Goal: Task Accomplishment & Management: Complete application form

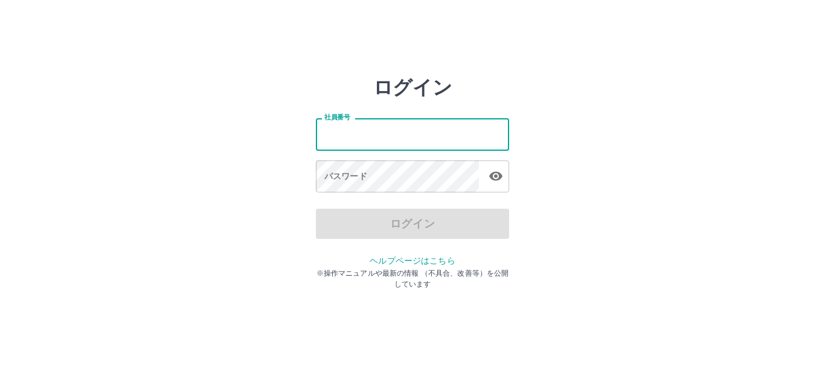
click at [382, 136] on input "社員番号" at bounding box center [412, 134] width 193 height 32
type input "*******"
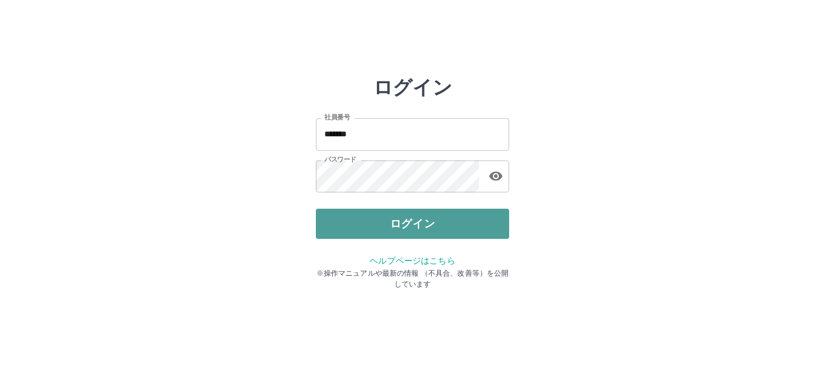
click at [380, 225] on button "ログイン" at bounding box center [412, 224] width 193 height 30
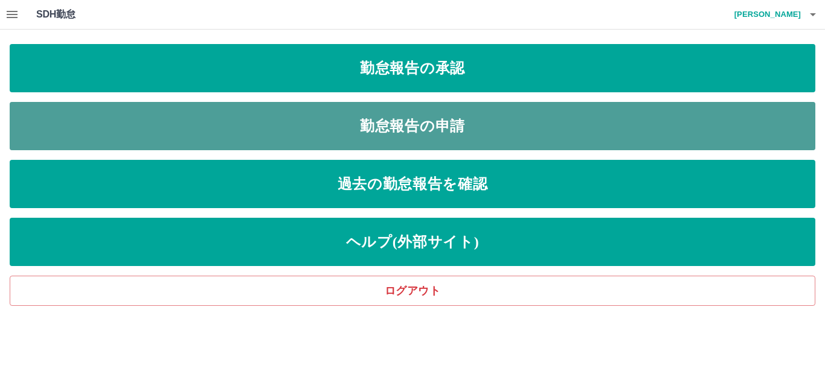
click at [418, 121] on link "勤怠報告の申請" at bounding box center [412, 126] width 805 height 48
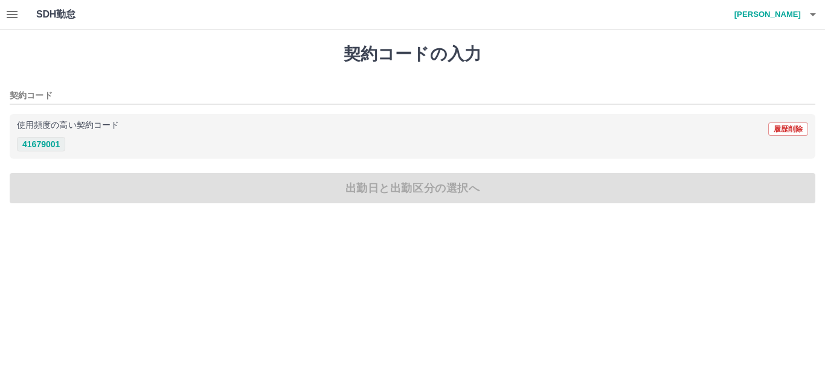
click at [44, 145] on button "41679001" at bounding box center [41, 144] width 48 height 14
type input "********"
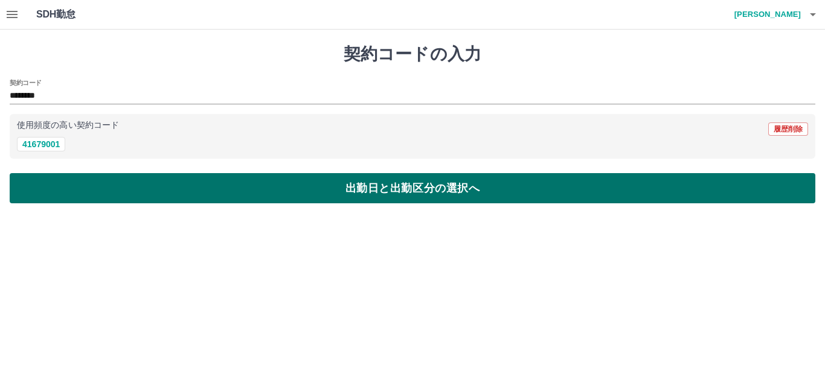
click at [394, 184] on button "出勤日と出勤区分の選択へ" at bounding box center [412, 188] width 805 height 30
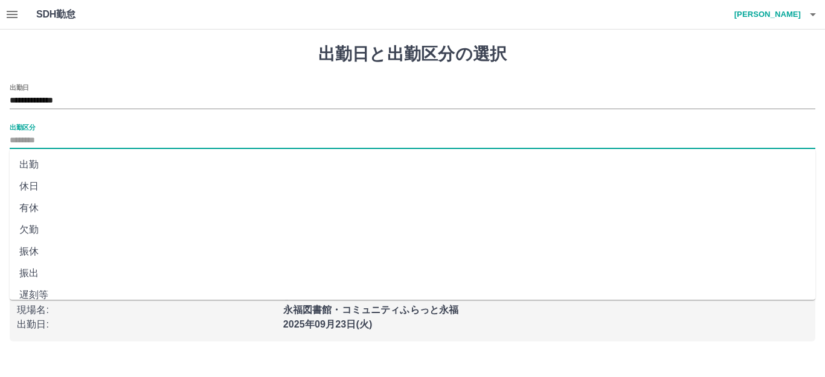
click at [114, 139] on input "出勤区分" at bounding box center [412, 140] width 805 height 15
click at [48, 168] on li "出勤" at bounding box center [412, 165] width 805 height 22
type input "**"
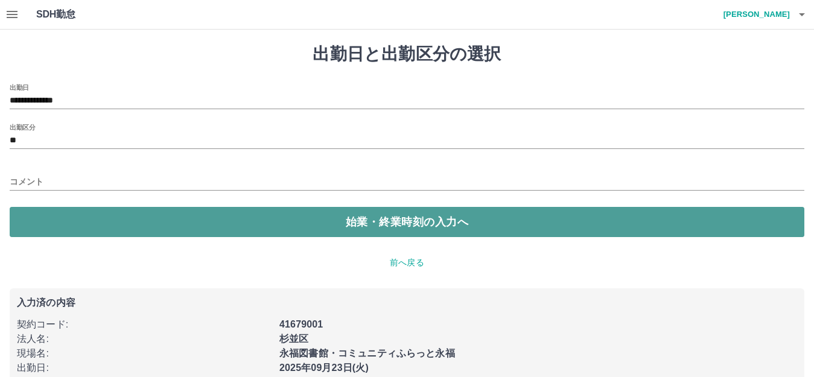
click at [381, 223] on button "始業・終業時刻の入力へ" at bounding box center [407, 222] width 795 height 30
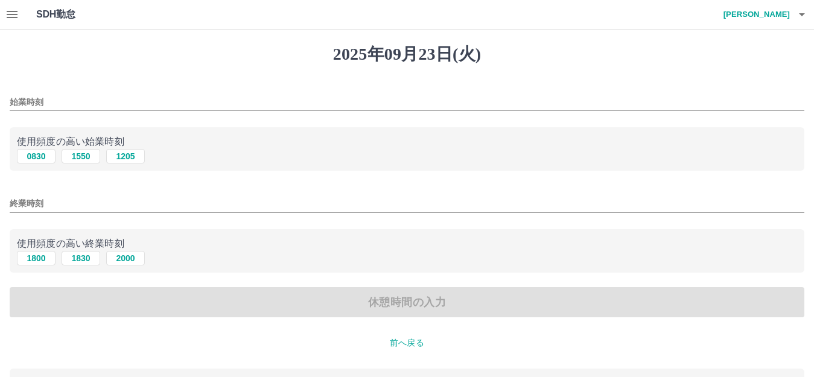
click at [88, 101] on input "始業時刻" at bounding box center [407, 103] width 795 height 18
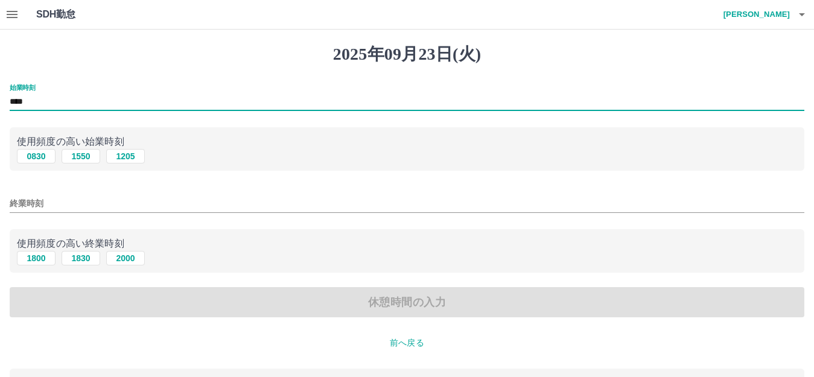
type input "****"
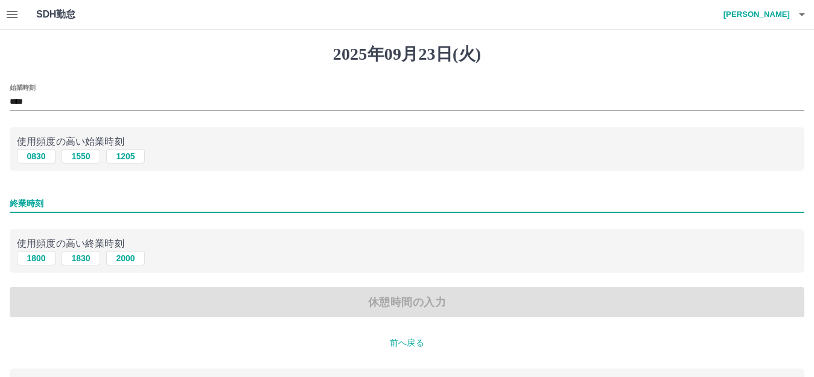
click at [55, 205] on input "終業時刻" at bounding box center [407, 204] width 795 height 18
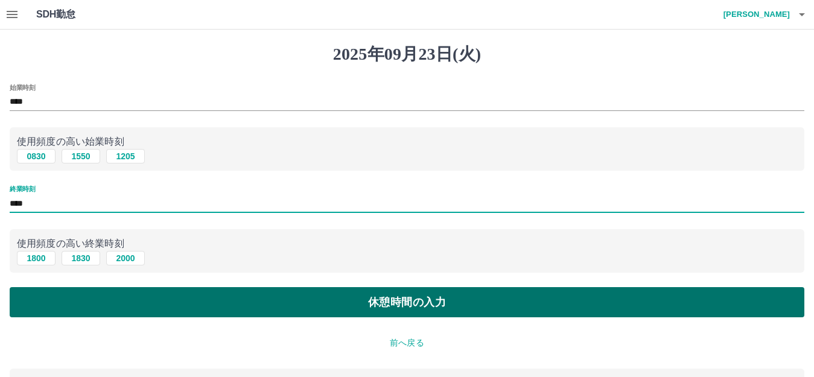
type input "****"
click at [447, 304] on button "休憩時間の入力" at bounding box center [407, 302] width 795 height 30
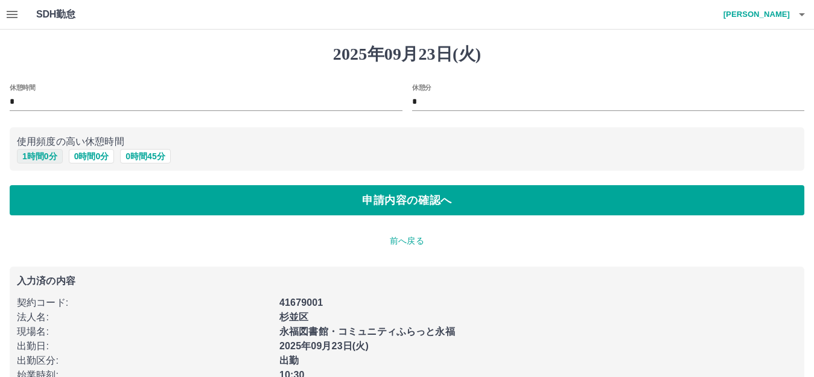
drag, startPoint x: 51, startPoint y: 159, endPoint x: 57, endPoint y: 162, distance: 6.5
click at [50, 159] on button "1 時間 0 分" at bounding box center [40, 156] width 46 height 14
type input "*"
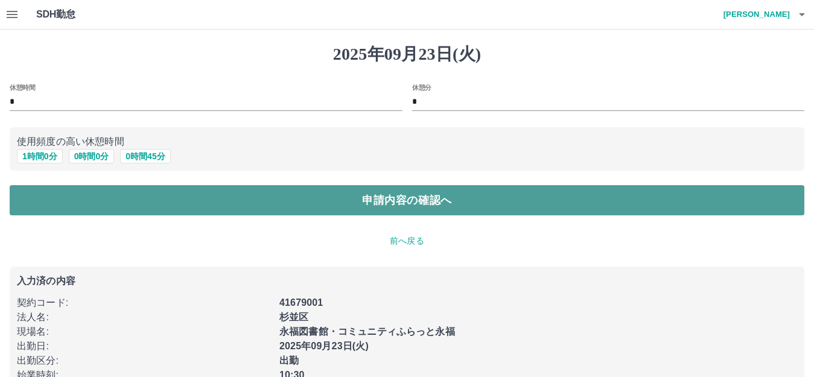
click at [406, 202] on button "申請内容の確認へ" at bounding box center [407, 200] width 795 height 30
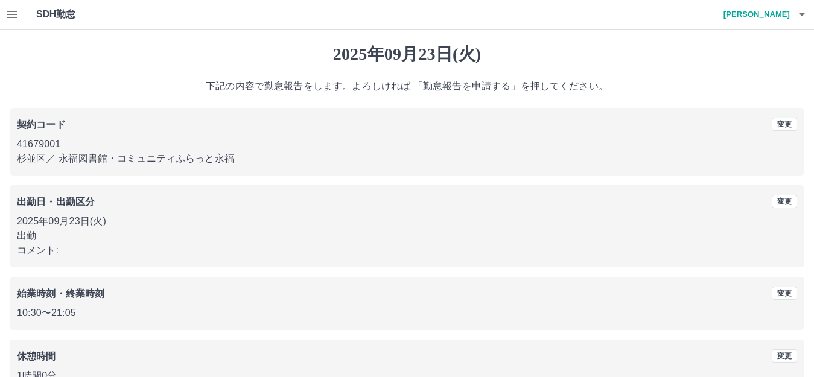
scroll to position [75, 0]
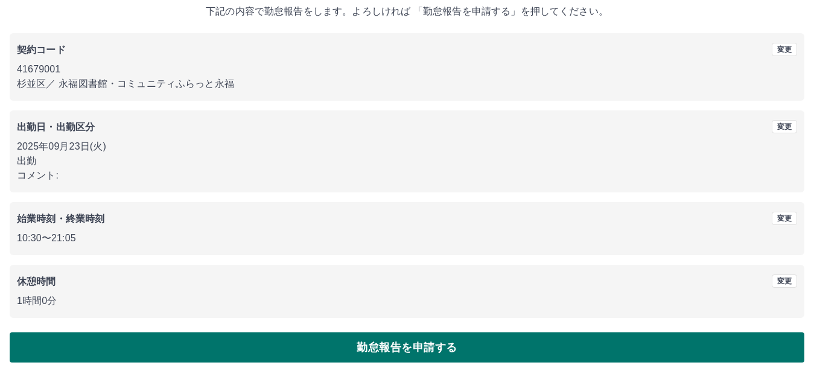
click at [461, 344] on button "勤怠報告を申請する" at bounding box center [407, 348] width 795 height 30
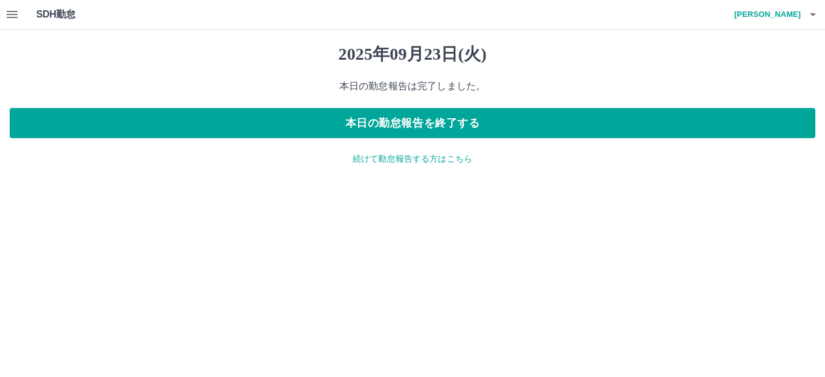
click at [7, 15] on icon "button" at bounding box center [12, 14] width 11 height 7
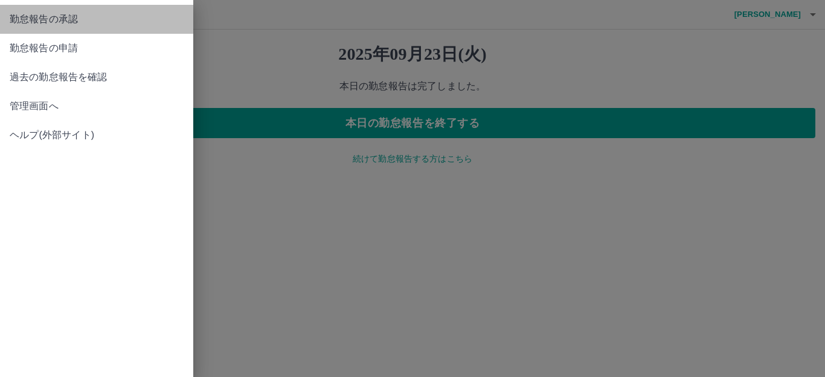
click at [18, 30] on link "勤怠報告の承認" at bounding box center [96, 19] width 193 height 29
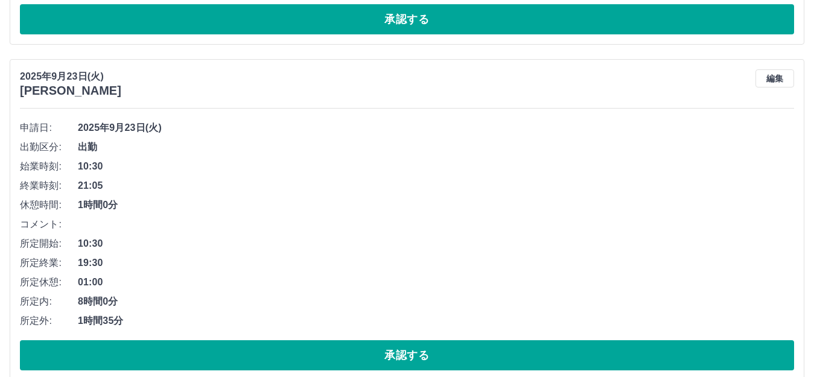
scroll to position [2656, 0]
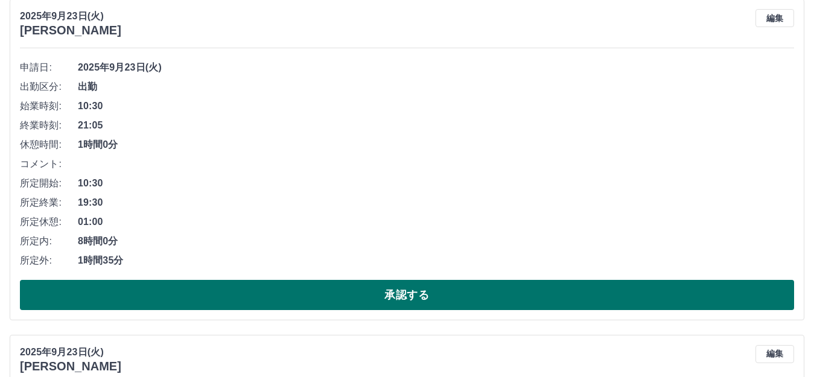
click at [376, 283] on button "承認する" at bounding box center [407, 295] width 775 height 30
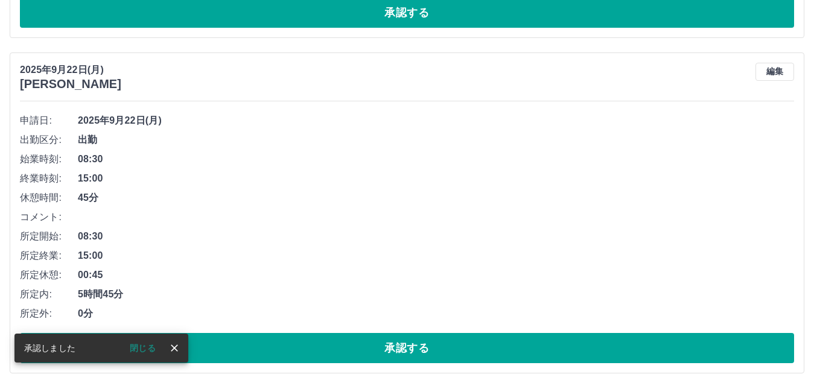
scroll to position [6643, 0]
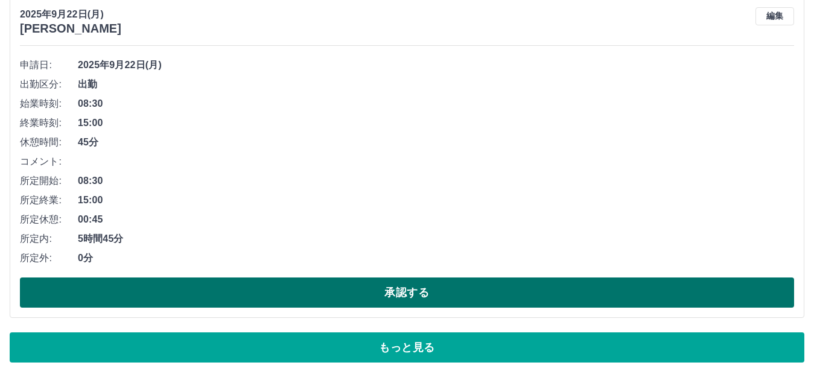
click at [435, 288] on button "承認する" at bounding box center [407, 293] width 775 height 30
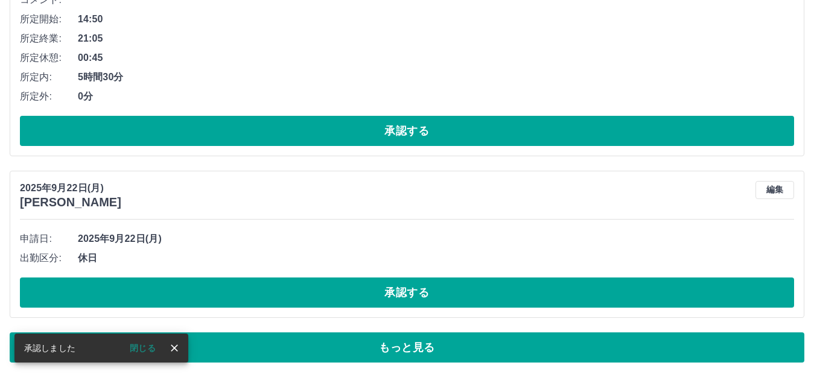
scroll to position [6469, 0]
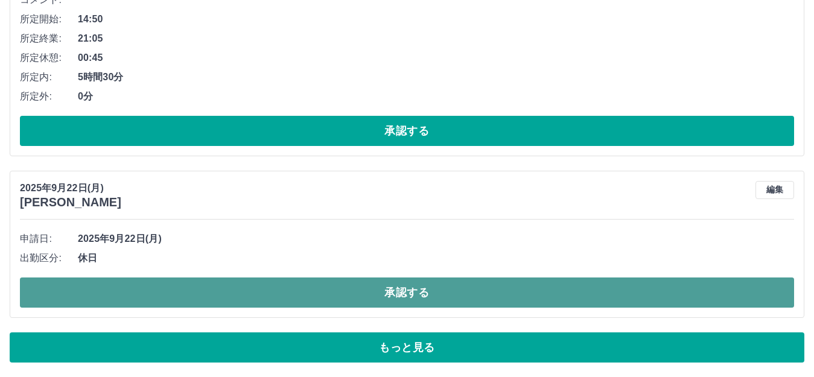
click at [398, 285] on button "承認する" at bounding box center [407, 293] width 775 height 30
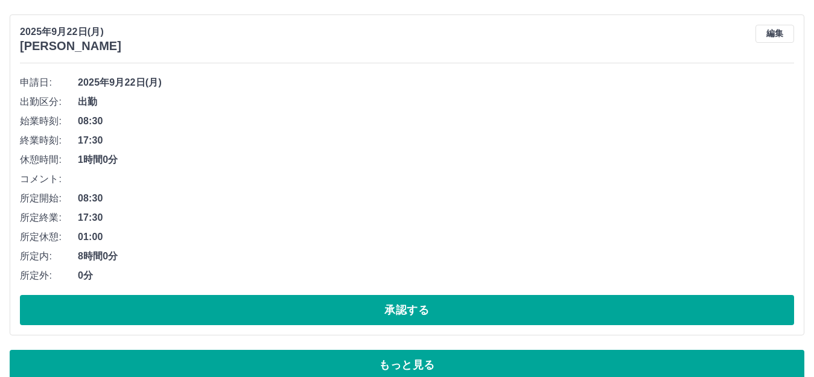
scroll to position [6643, 0]
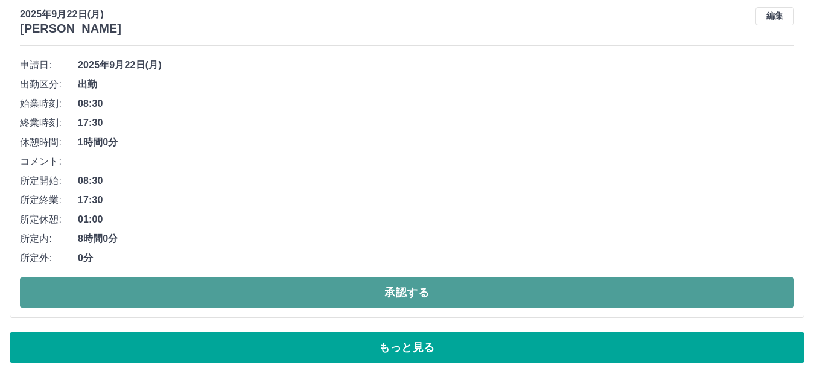
click at [435, 287] on button "承認する" at bounding box center [407, 293] width 775 height 30
click at [390, 281] on button "承認する" at bounding box center [407, 293] width 775 height 30
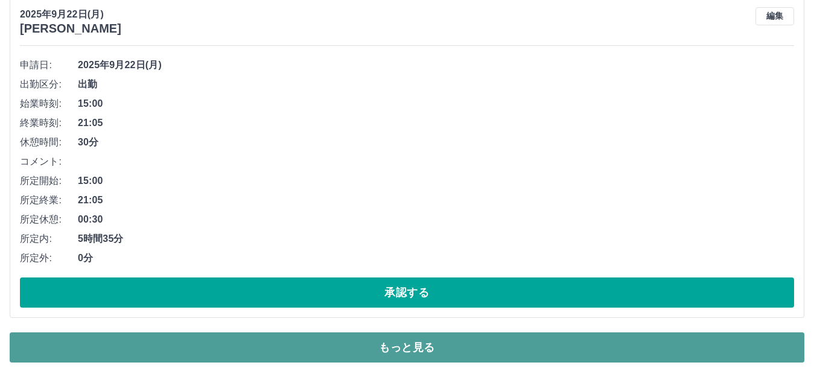
click at [445, 342] on button "もっと見る" at bounding box center [407, 348] width 795 height 30
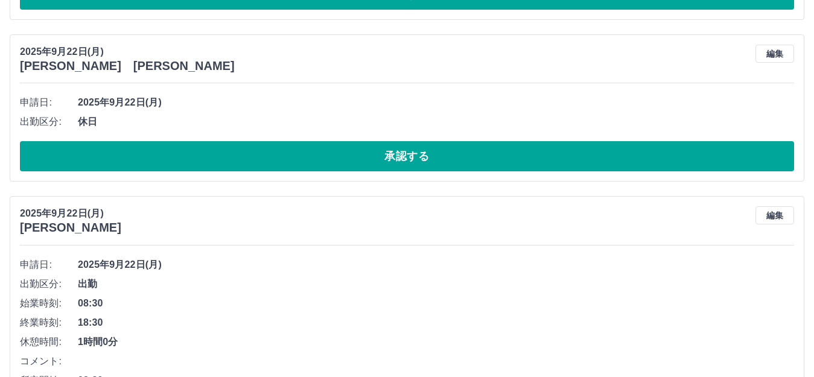
scroll to position [6945, 0]
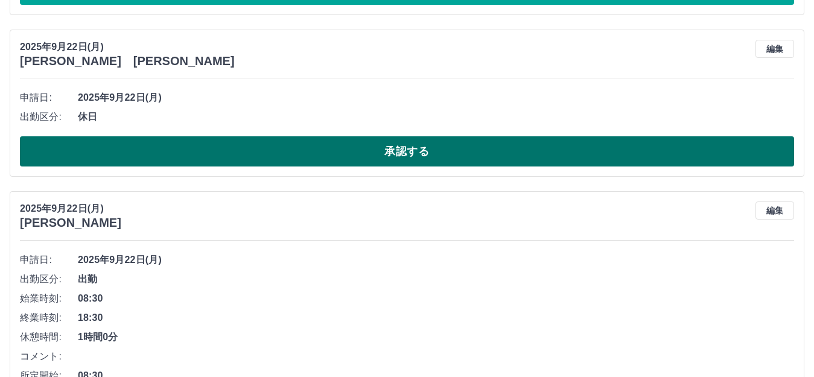
drag, startPoint x: 389, startPoint y: 142, endPoint x: 379, endPoint y: 152, distance: 14.5
click at [386, 149] on button "承認する" at bounding box center [407, 151] width 775 height 30
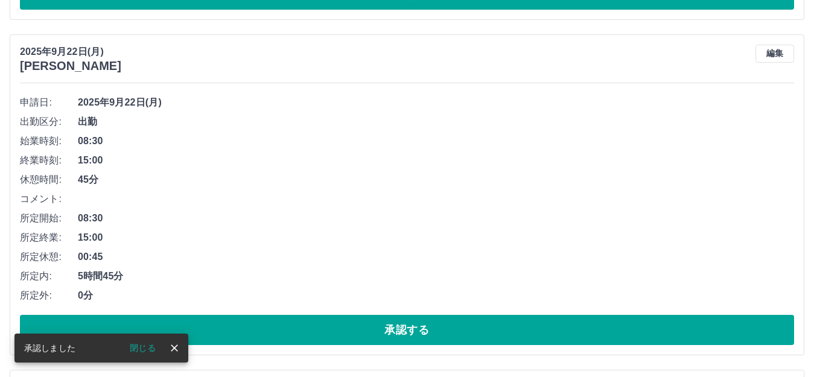
scroll to position [6149, 0]
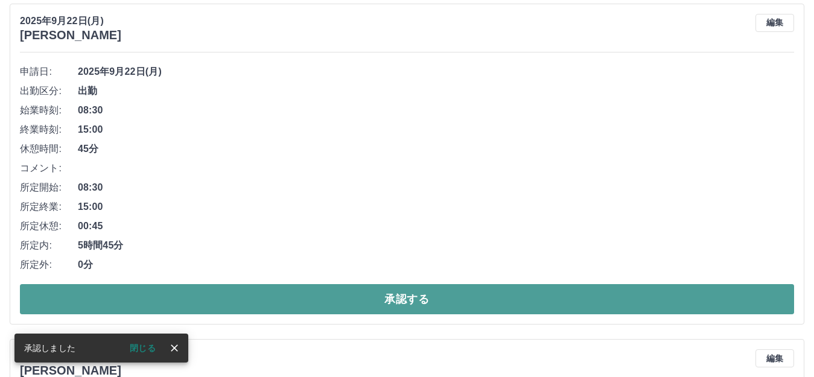
click at [429, 297] on button "承認する" at bounding box center [407, 299] width 775 height 30
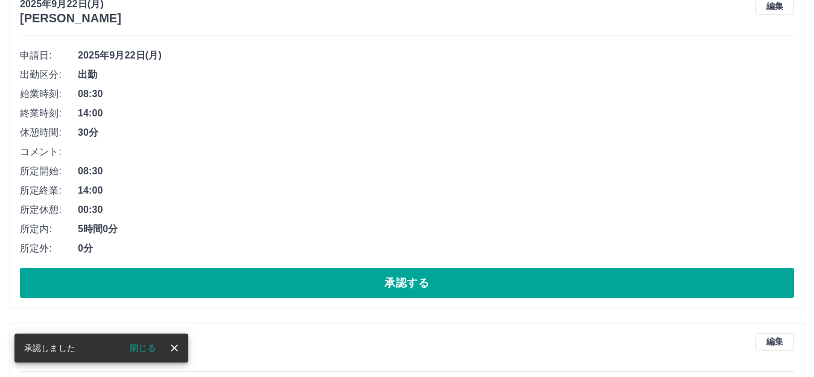
scroll to position [6538, 0]
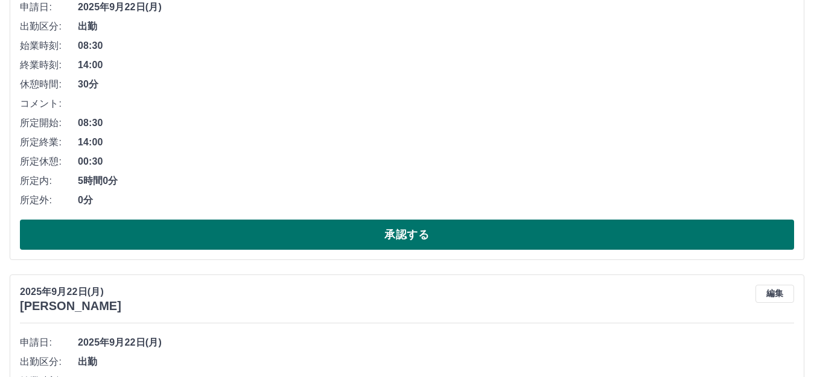
click at [398, 235] on button "承認する" at bounding box center [407, 235] width 775 height 30
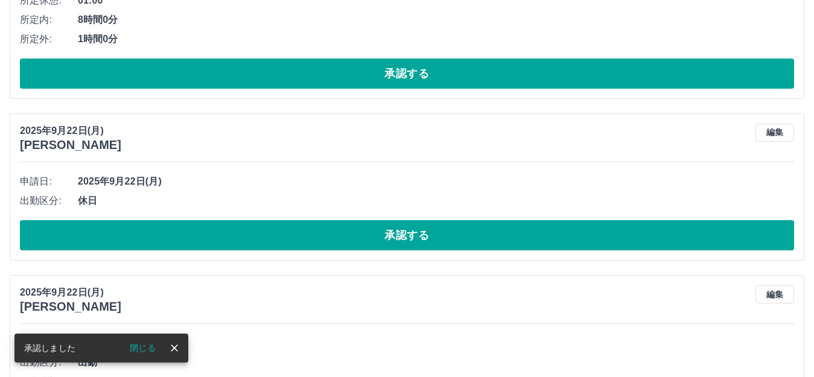
scroll to position [6745, 0]
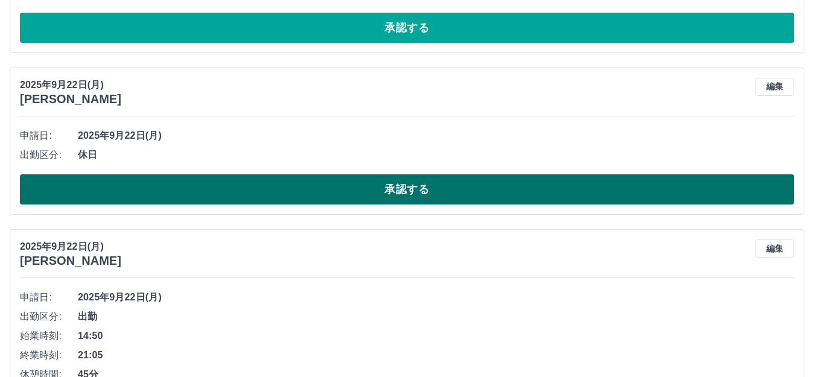
click at [366, 191] on button "承認する" at bounding box center [407, 189] width 775 height 30
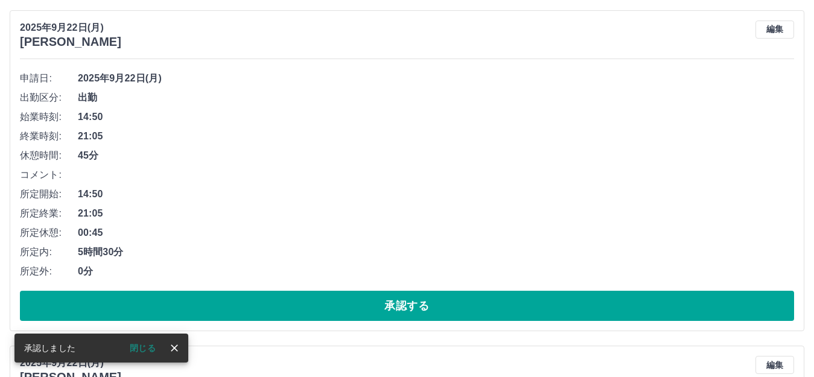
scroll to position [6805, 0]
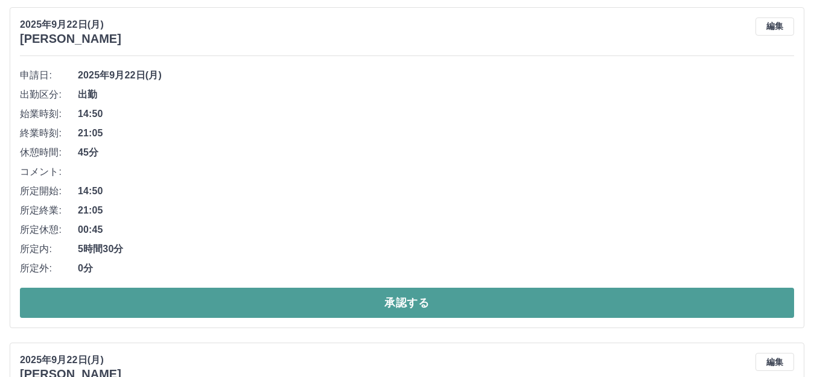
click at [397, 293] on button "承認する" at bounding box center [407, 303] width 775 height 30
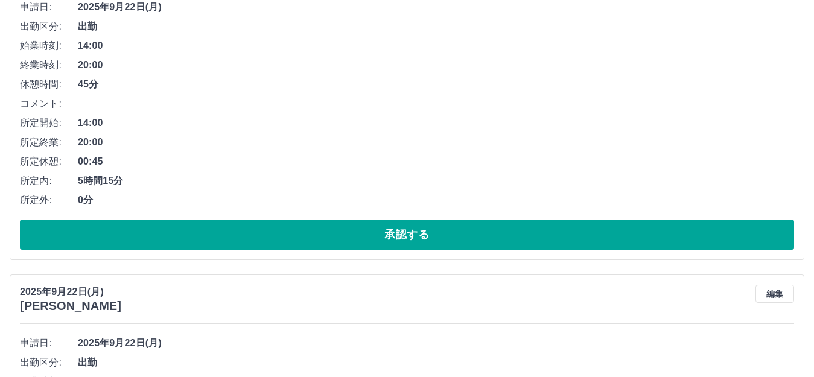
scroll to position [7134, 0]
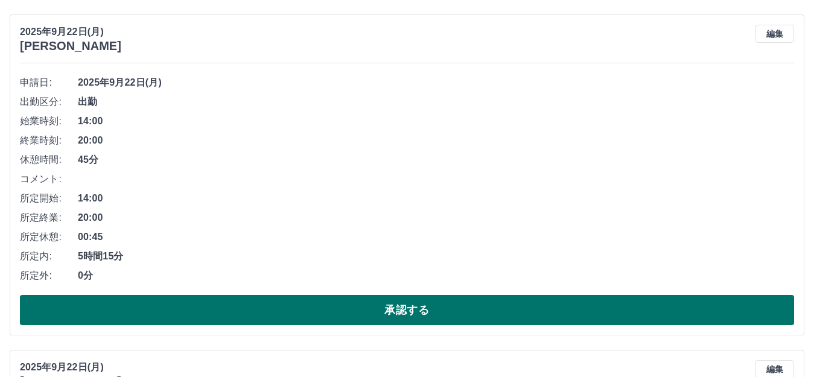
click at [442, 302] on button "承認する" at bounding box center [407, 310] width 775 height 30
click at [397, 302] on button "承認する" at bounding box center [407, 310] width 775 height 30
click at [404, 299] on button "承認する" at bounding box center [407, 310] width 775 height 30
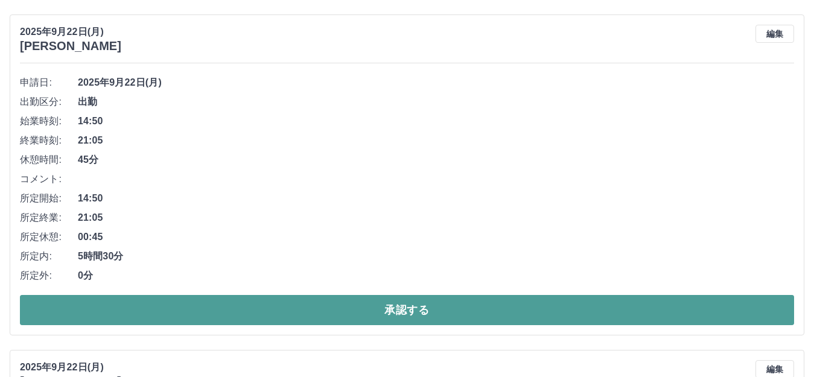
click at [398, 308] on button "承認する" at bounding box center [407, 310] width 775 height 30
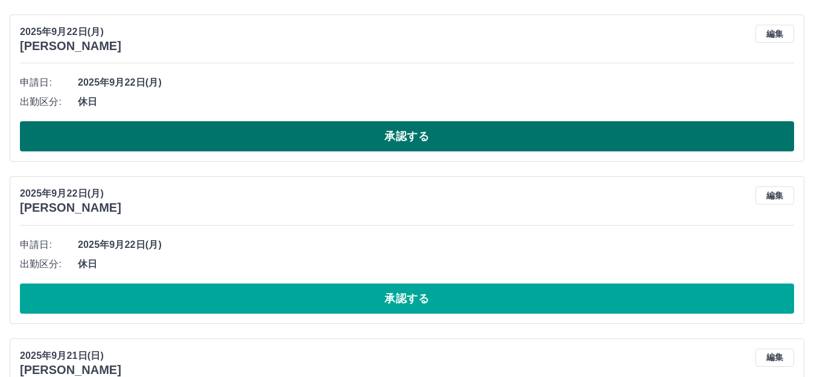
click at [372, 142] on button "承認する" at bounding box center [407, 136] width 775 height 30
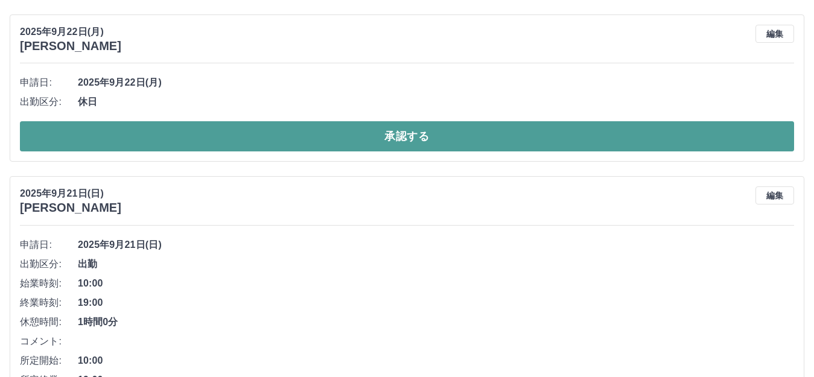
click at [401, 147] on button "承認する" at bounding box center [407, 136] width 775 height 30
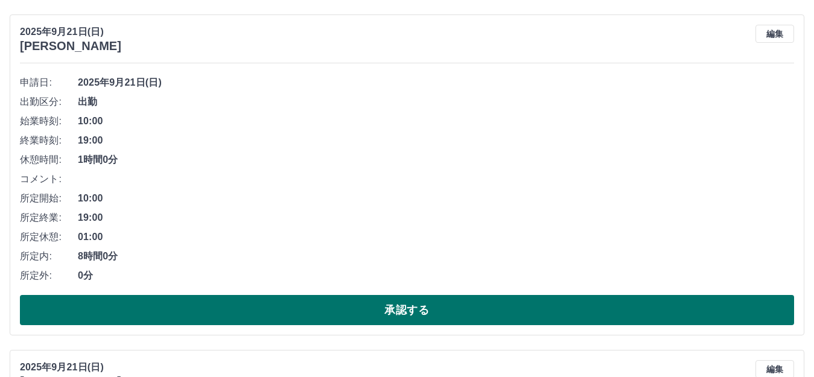
click at [390, 301] on button "承認する" at bounding box center [407, 310] width 775 height 30
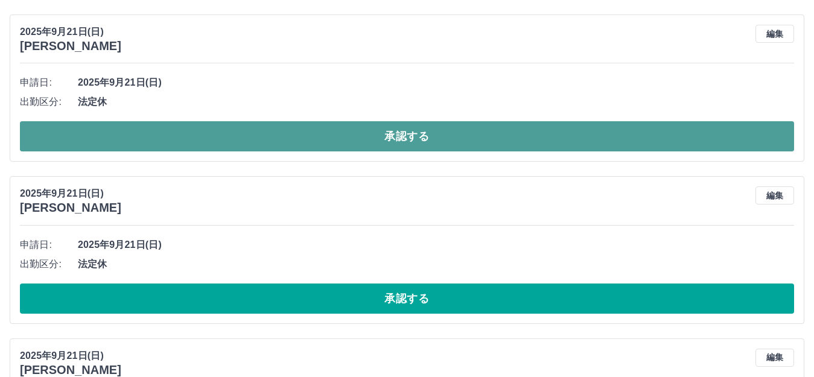
click at [374, 137] on button "承認する" at bounding box center [407, 136] width 775 height 30
click at [407, 132] on button "承認する" at bounding box center [407, 136] width 775 height 30
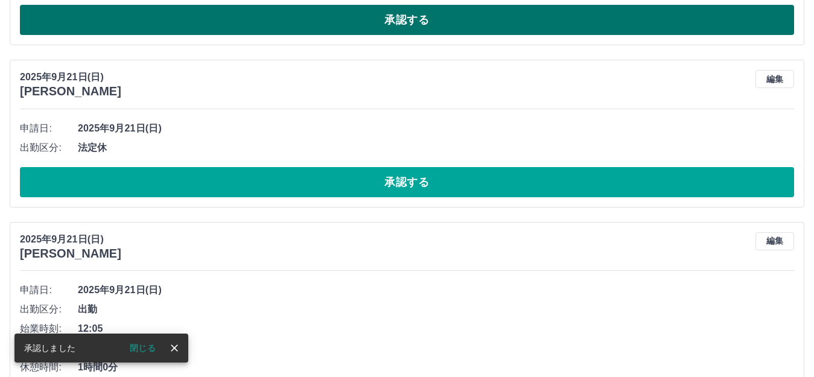
scroll to position [7254, 0]
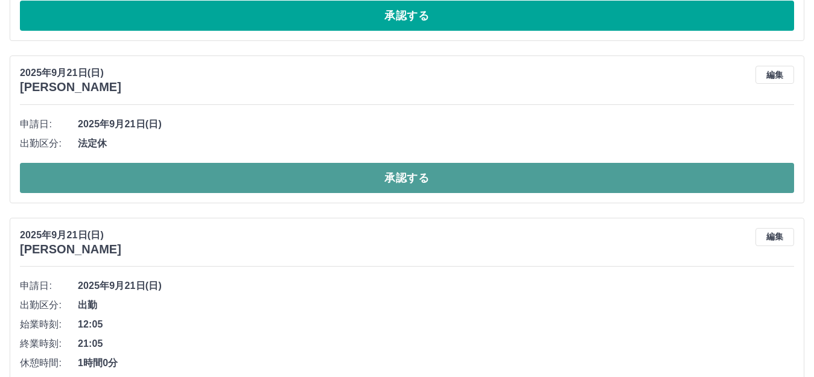
click at [411, 174] on button "承認する" at bounding box center [407, 178] width 775 height 30
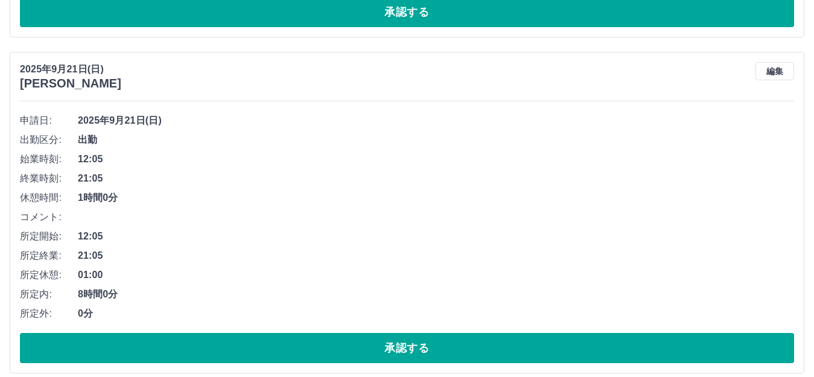
scroll to position [7315, 0]
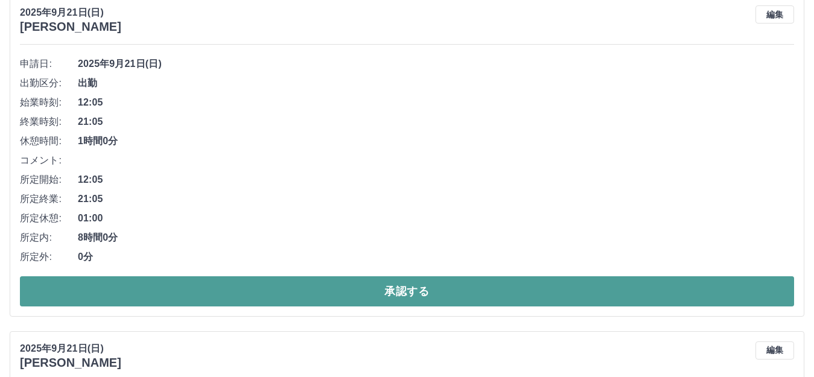
click at [388, 284] on button "承認する" at bounding box center [407, 292] width 775 height 30
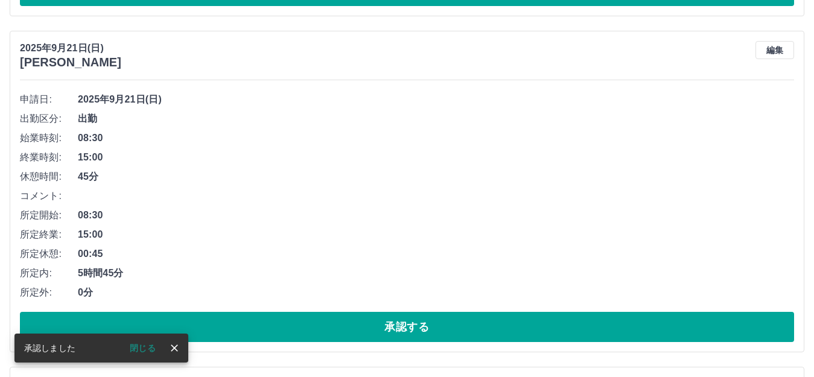
scroll to position [7280, 0]
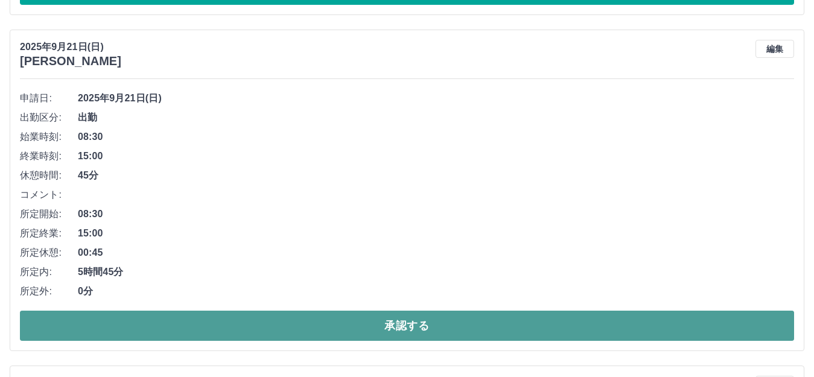
click at [404, 330] on button "承認する" at bounding box center [407, 326] width 775 height 30
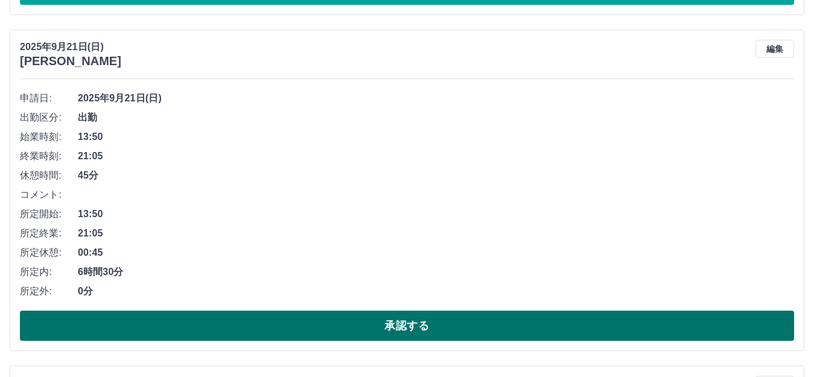
click at [387, 321] on button "承認する" at bounding box center [407, 326] width 775 height 30
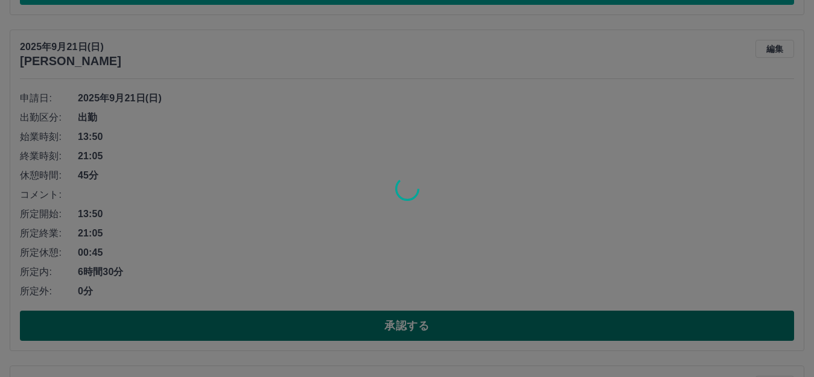
scroll to position [7617, 0]
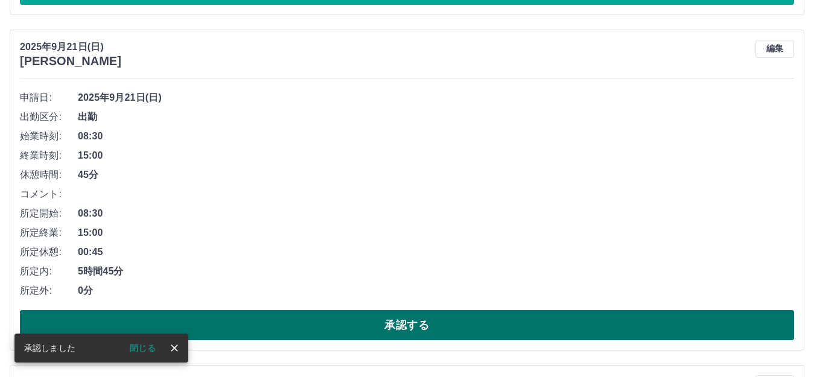
click at [341, 323] on button "承認する" at bounding box center [407, 325] width 775 height 30
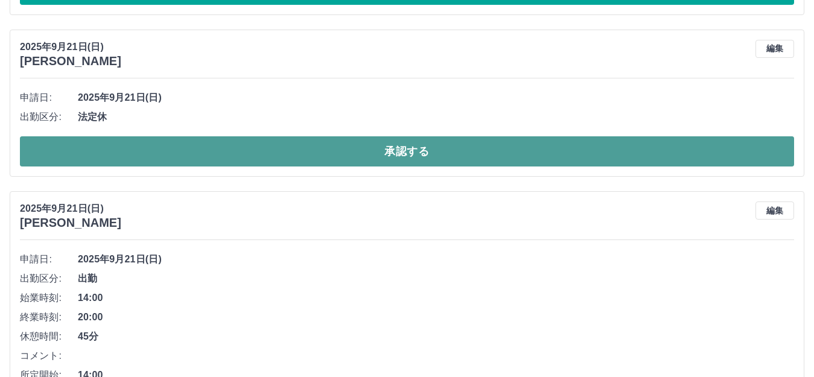
click at [366, 153] on button "承認する" at bounding box center [407, 151] width 775 height 30
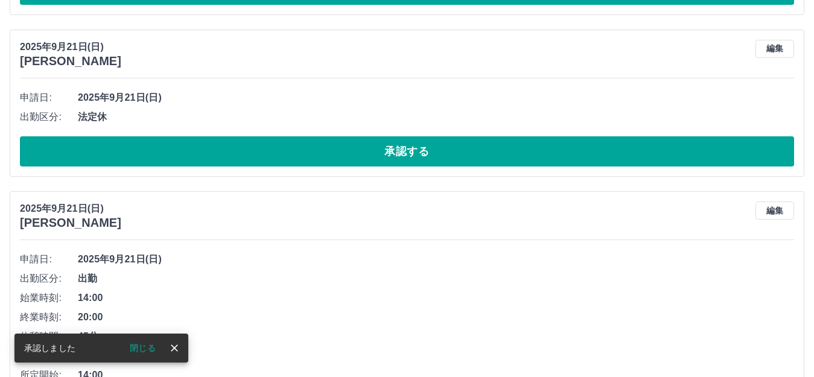
scroll to position [7778, 0]
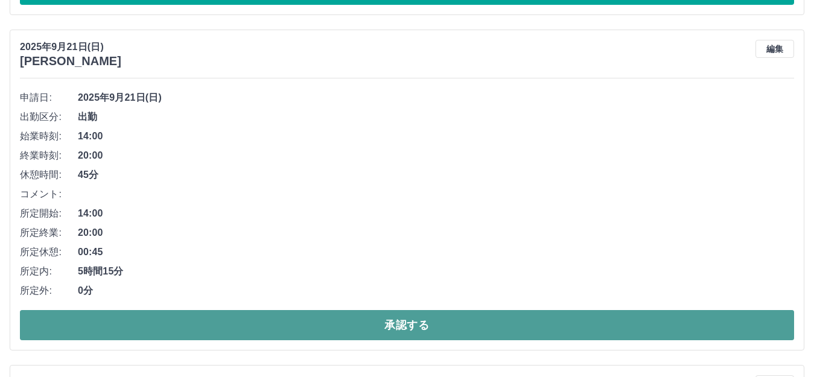
click at [383, 327] on button "承認する" at bounding box center [407, 325] width 775 height 30
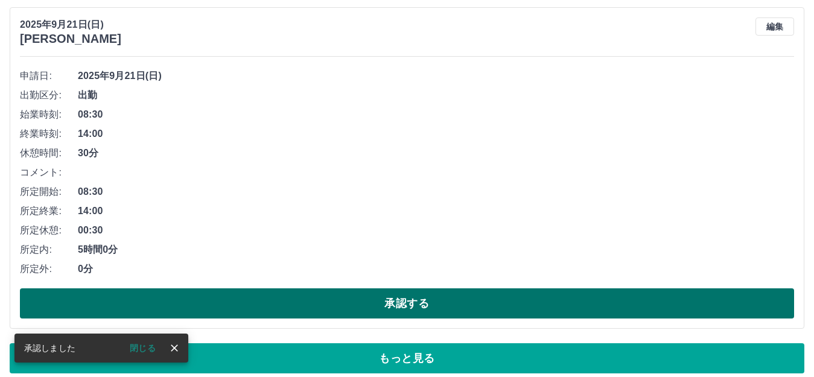
scroll to position [7975, 0]
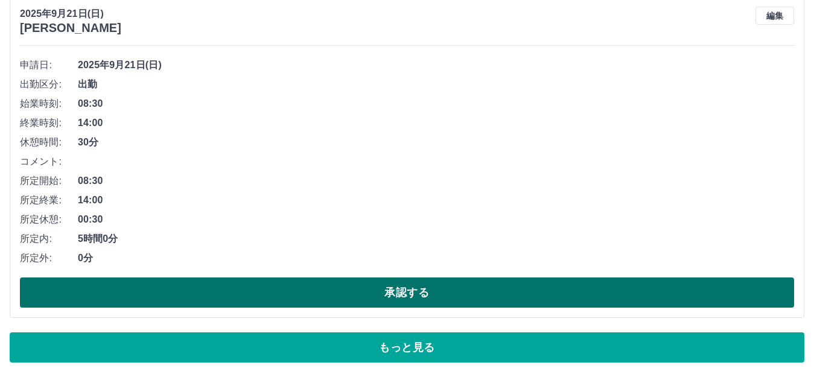
click at [346, 301] on button "承認する" at bounding box center [407, 293] width 775 height 30
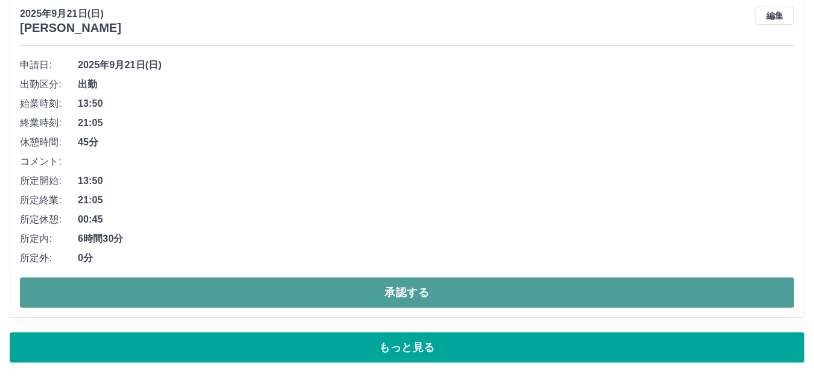
click at [363, 289] on button "承認する" at bounding box center [407, 293] width 775 height 30
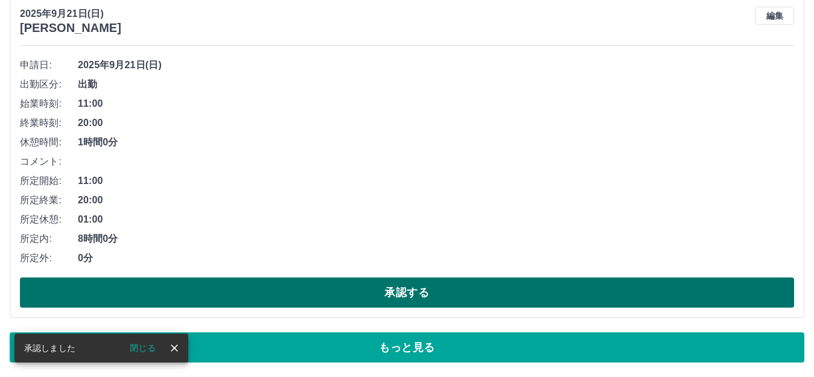
click at [383, 293] on button "承認する" at bounding box center [407, 293] width 775 height 30
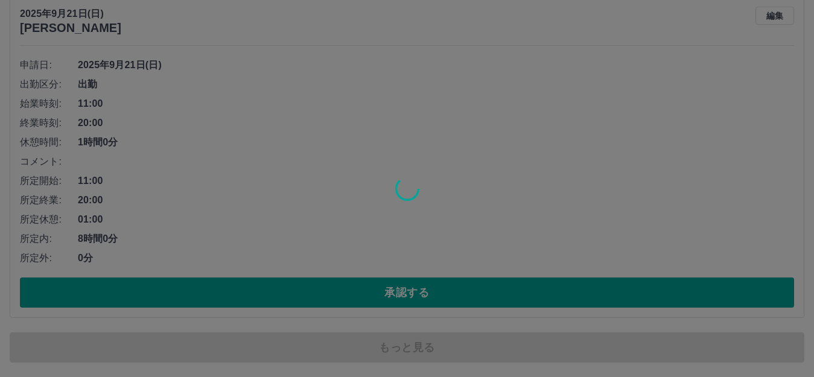
scroll to position [7801, 0]
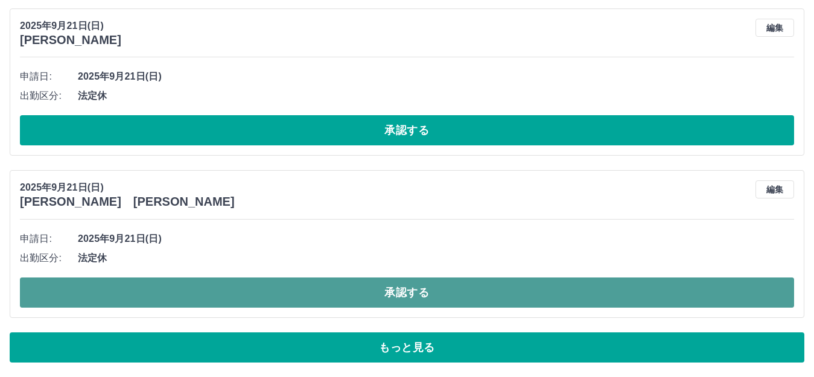
click at [392, 281] on button "承認する" at bounding box center [407, 293] width 775 height 30
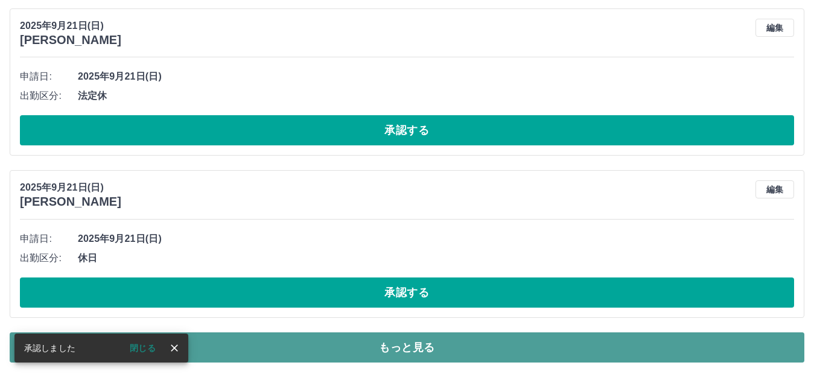
click at [389, 347] on button "もっと見る" at bounding box center [407, 348] width 795 height 30
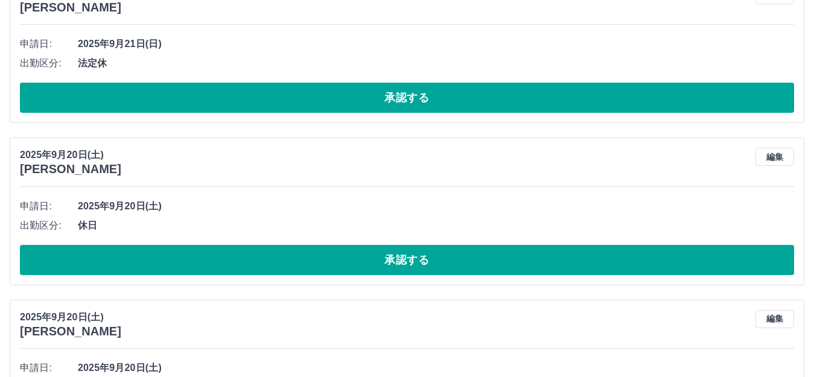
scroll to position [8344, 0]
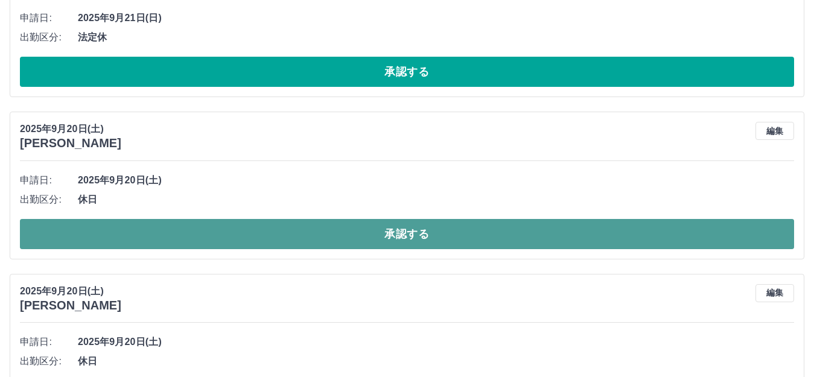
click at [374, 243] on button "承認する" at bounding box center [407, 234] width 775 height 30
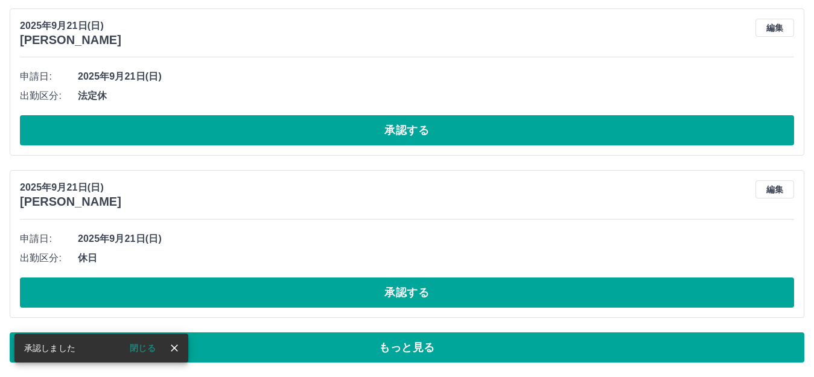
scroll to position [7801, 0]
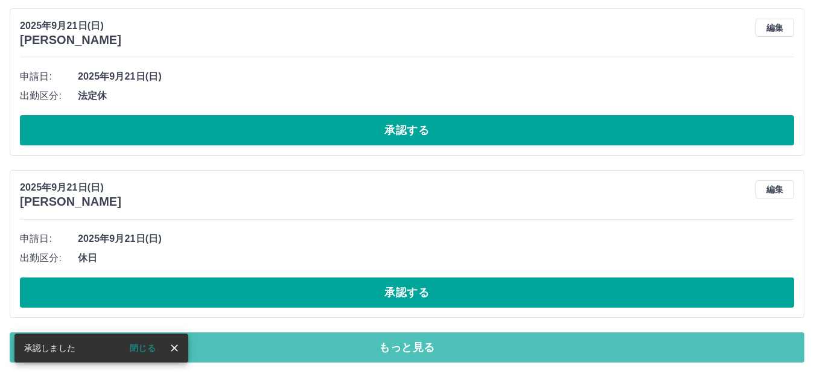
drag, startPoint x: 403, startPoint y: 345, endPoint x: 401, endPoint y: 327, distance: 17.6
click at [403, 345] on button "もっと見る" at bounding box center [407, 348] width 795 height 30
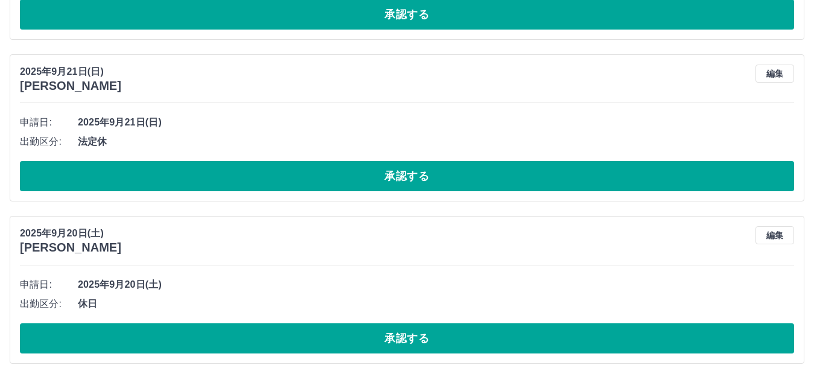
scroll to position [8242, 0]
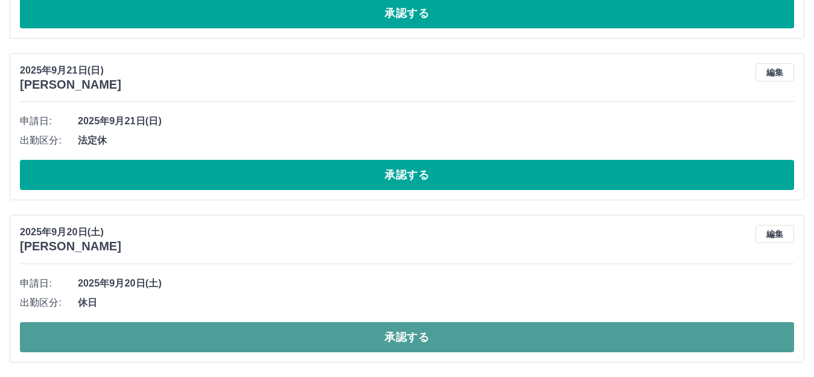
click at [389, 346] on button "承認する" at bounding box center [407, 337] width 775 height 30
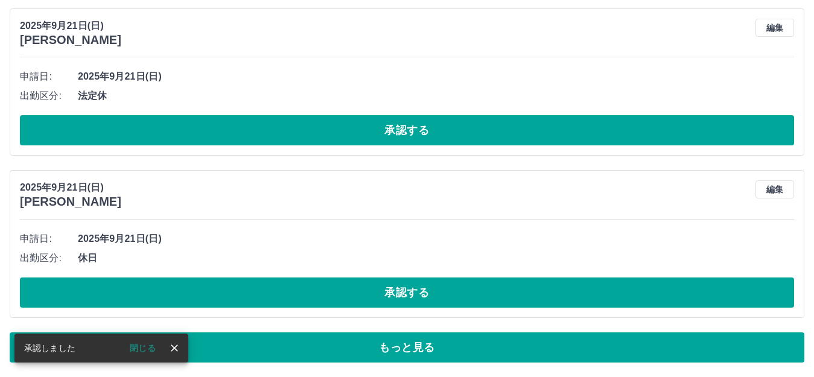
scroll to position [7801, 0]
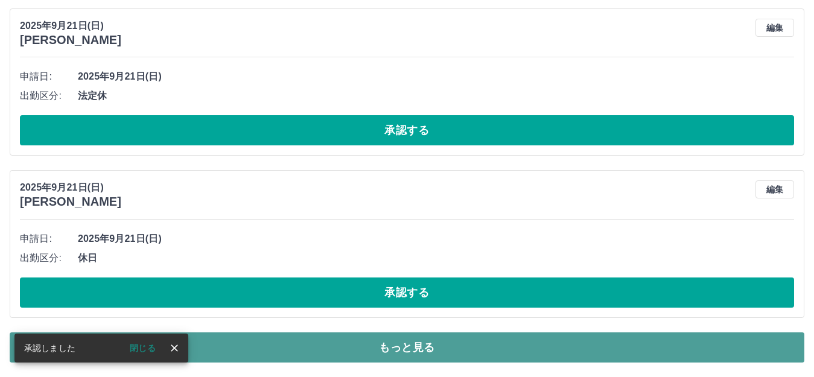
click at [392, 347] on button "もっと見る" at bounding box center [407, 348] width 795 height 30
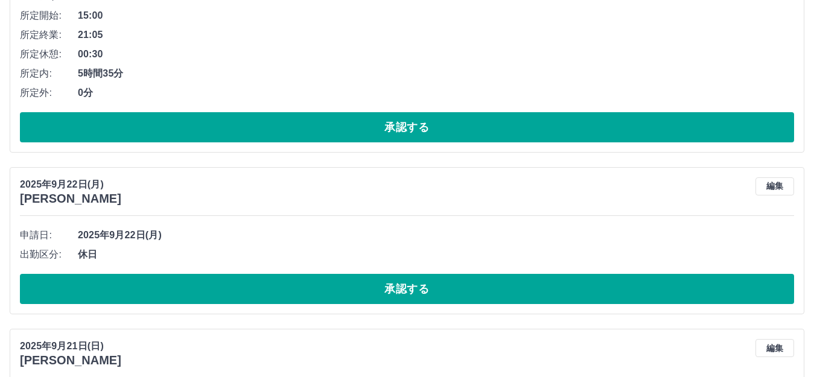
scroll to position [7476, 0]
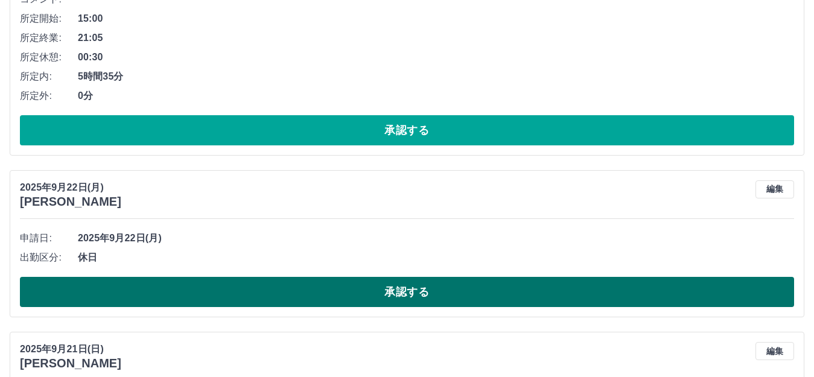
click at [376, 296] on button "承認する" at bounding box center [407, 292] width 775 height 30
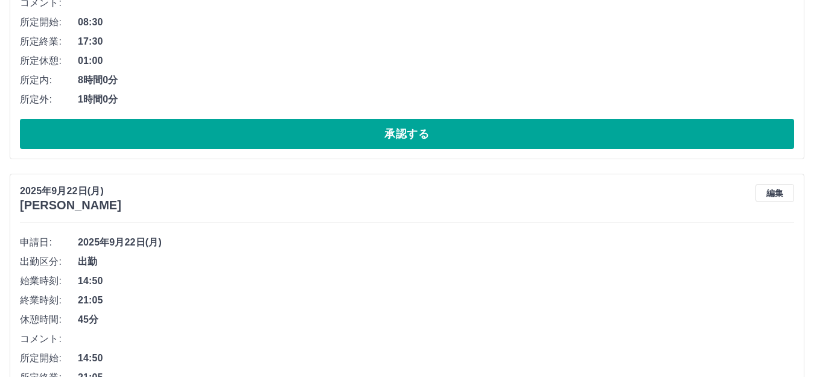
scroll to position [5604, 0]
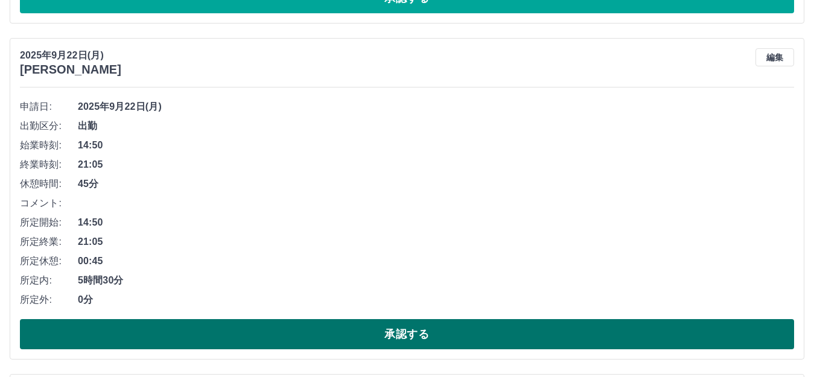
click at [350, 330] on button "承認する" at bounding box center [407, 334] width 775 height 30
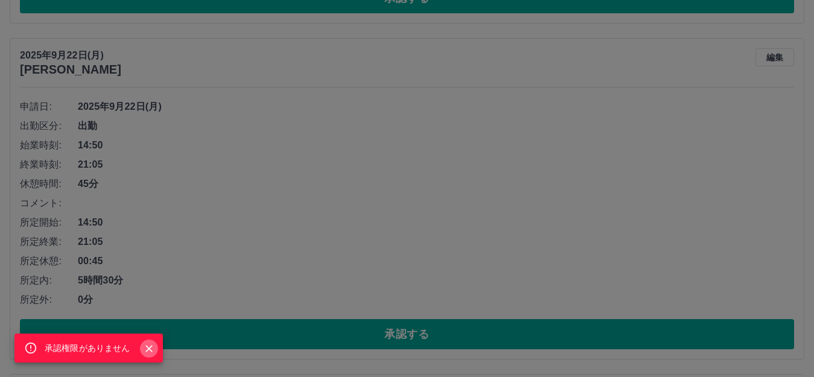
click at [148, 351] on icon "Close" at bounding box center [149, 349] width 12 height 12
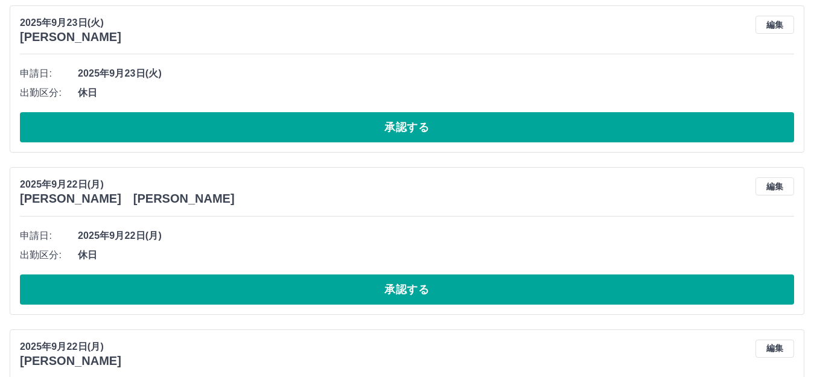
scroll to position [4638, 0]
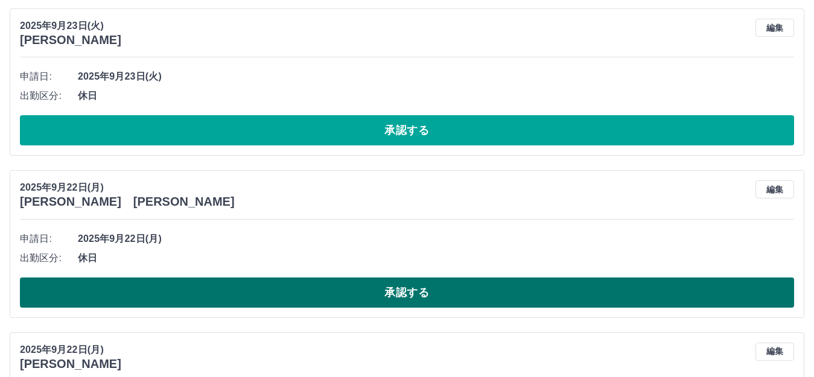
click at [325, 295] on button "承認する" at bounding box center [407, 293] width 775 height 30
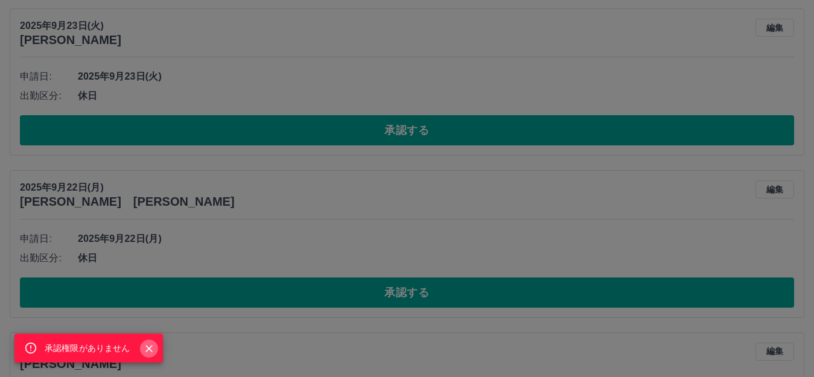
click at [153, 344] on icon "Close" at bounding box center [149, 349] width 12 height 12
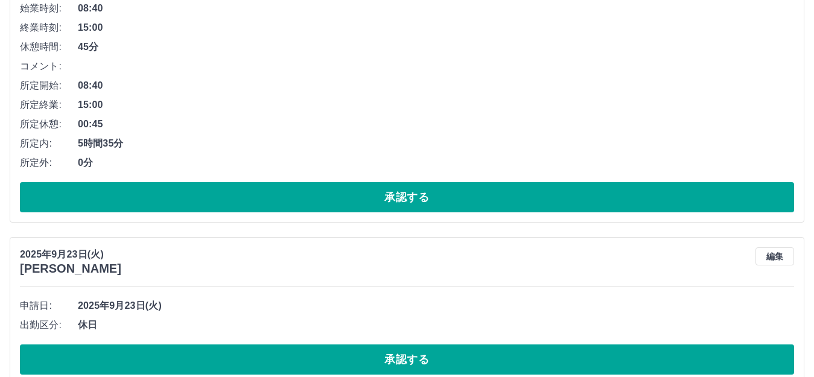
scroll to position [0, 0]
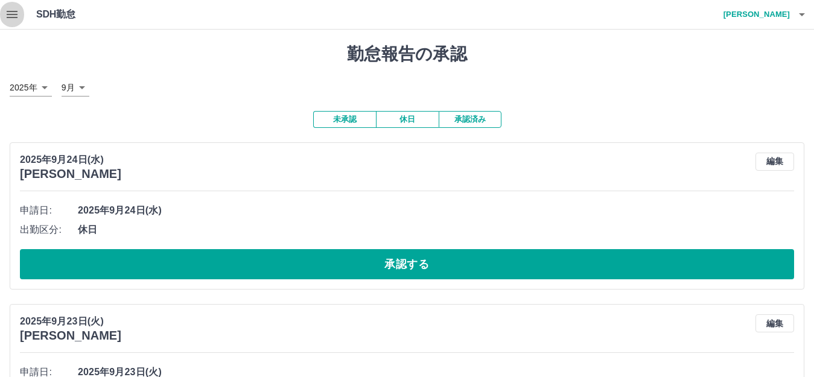
click at [5, 14] on icon "button" at bounding box center [12, 14] width 14 height 14
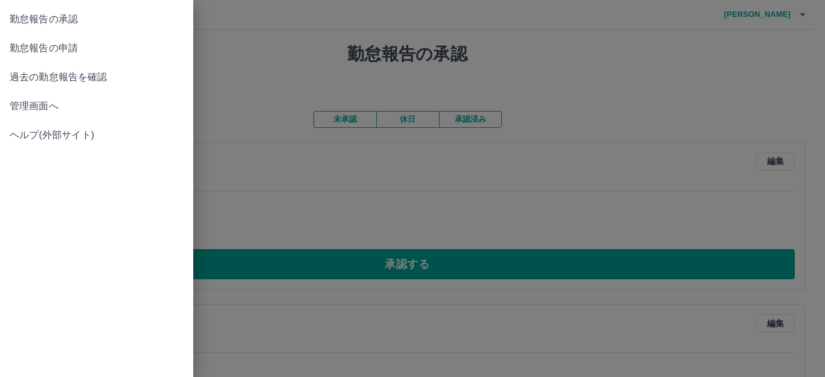
click at [32, 47] on span "勤怠報告の申請" at bounding box center [97, 48] width 174 height 14
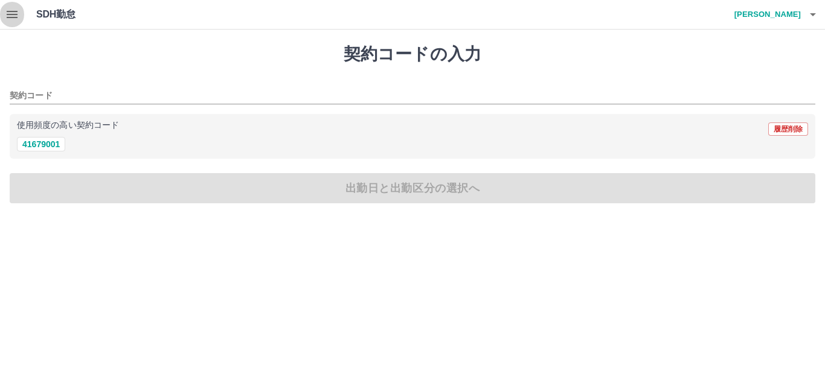
click at [11, 16] on icon "button" at bounding box center [12, 14] width 14 height 14
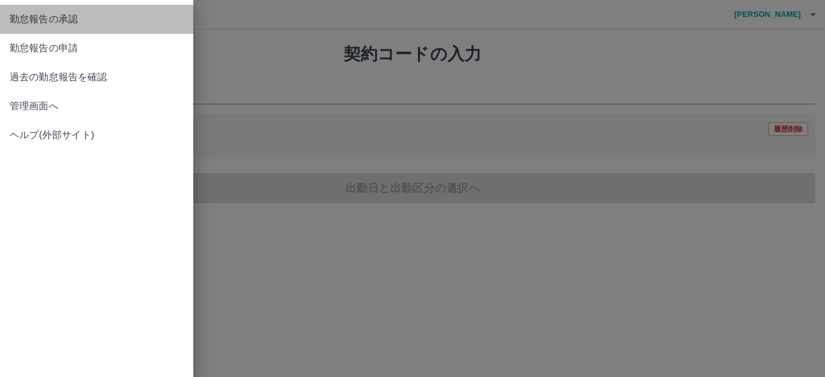
click at [54, 18] on span "勤怠報告の承認" at bounding box center [97, 19] width 174 height 14
